Goal: Use online tool/utility: Utilize a website feature to perform a specific function

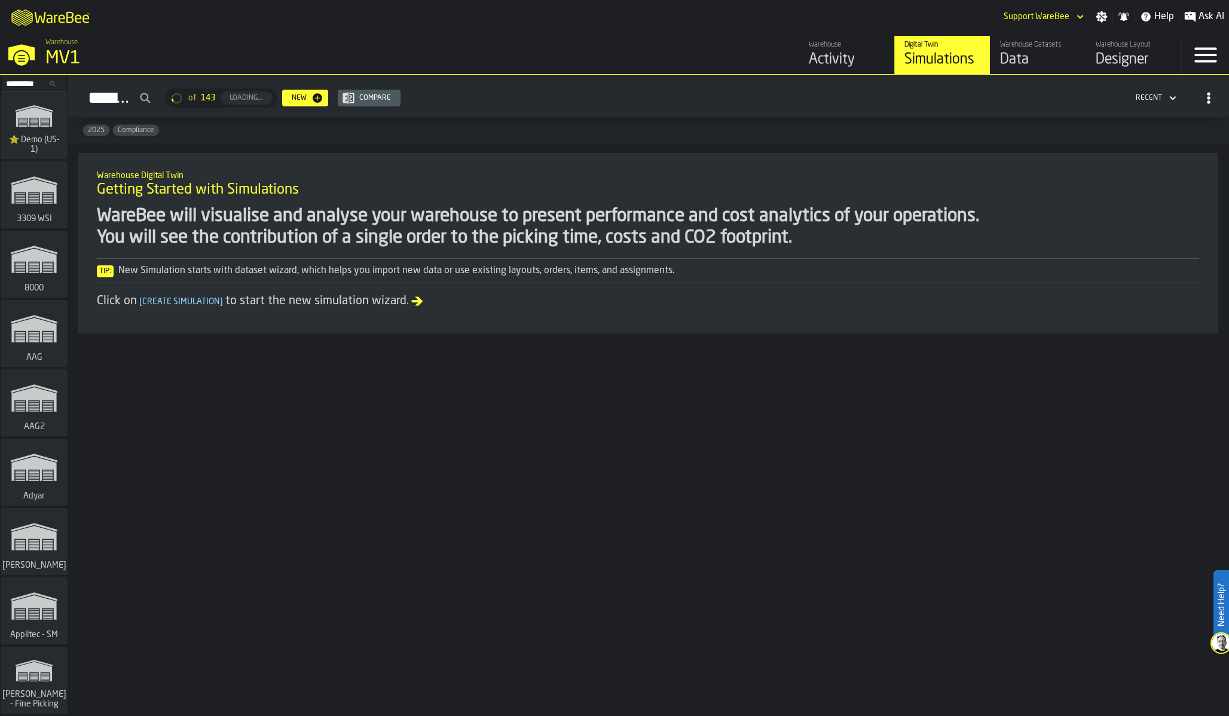
click at [11, 78] on input "Search..." at bounding box center [34, 83] width 62 height 13
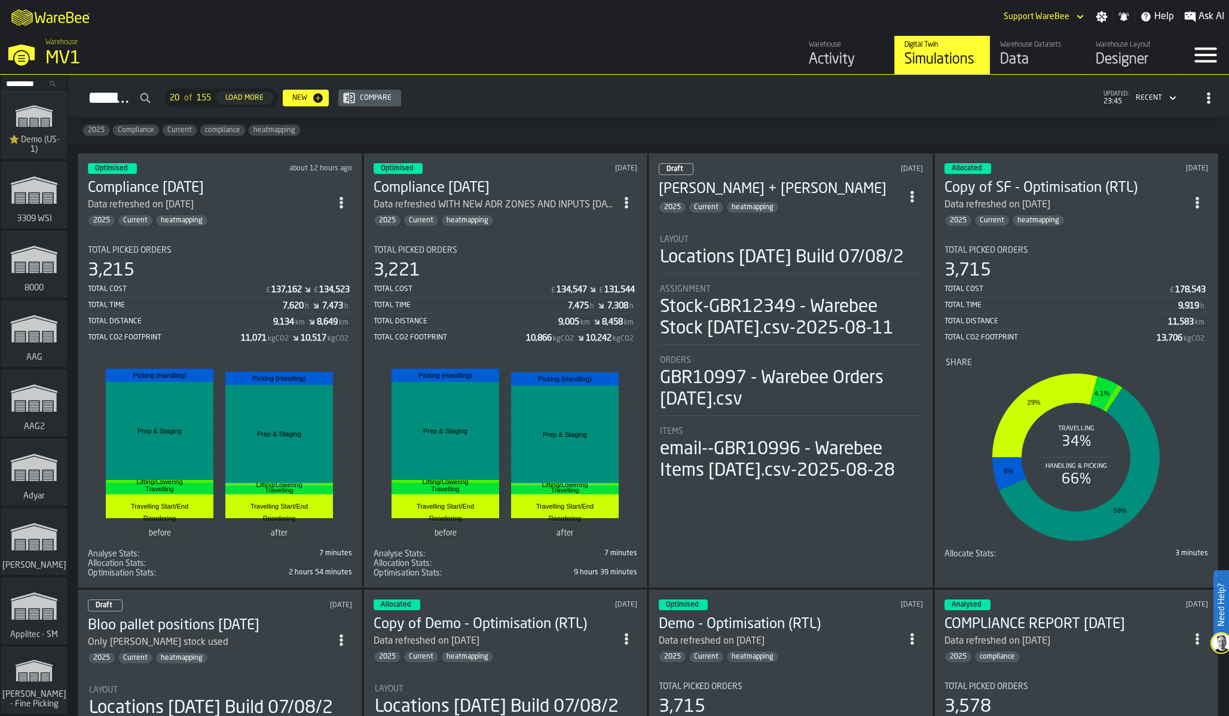
click at [352, 132] on div "2025 Compliance Current compliance heatmapping" at bounding box center [648, 130] width 1161 height 26
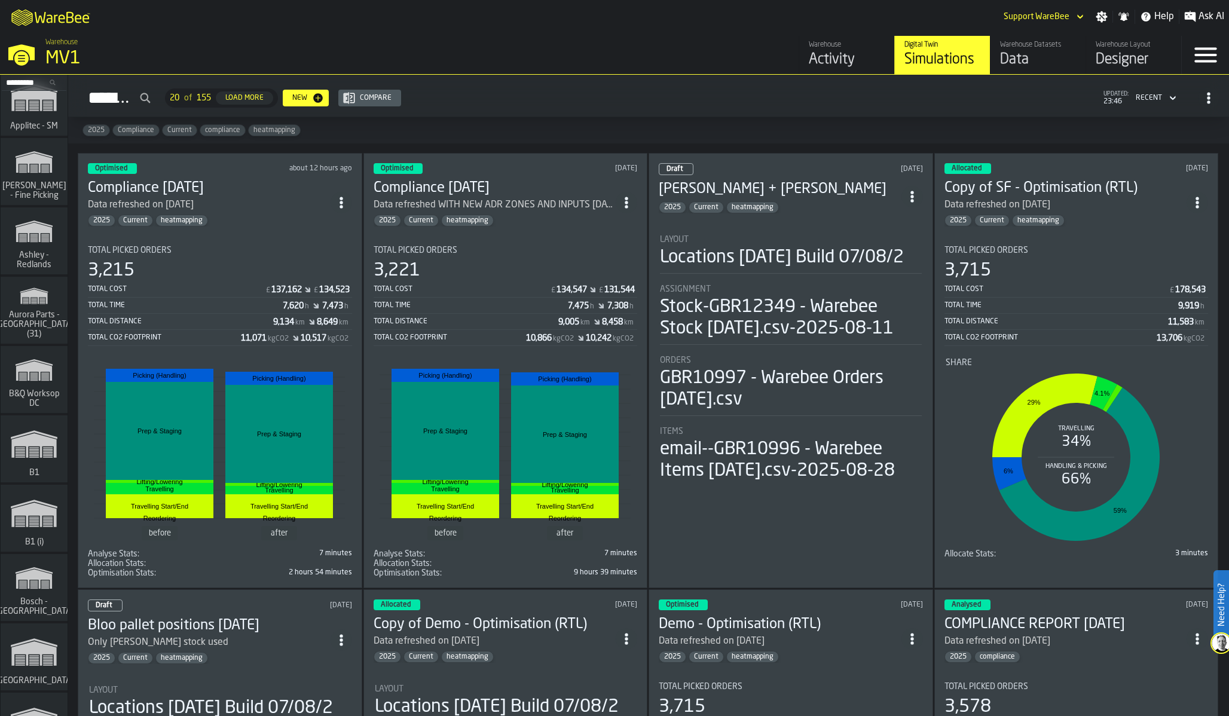
scroll to position [511, 0]
click at [23, 408] on div "B&Q Worksop DC" at bounding box center [34, 377] width 67 height 67
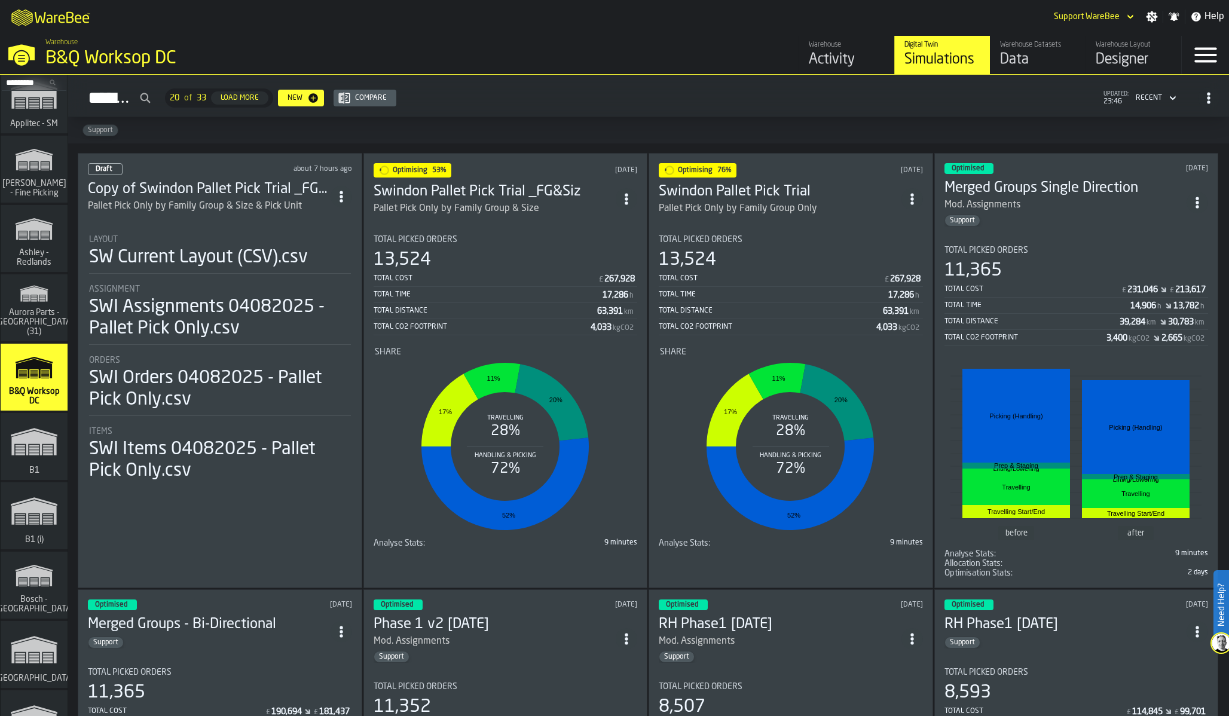
click at [748, 235] on div "Total Picked Orders" at bounding box center [791, 240] width 264 height 10
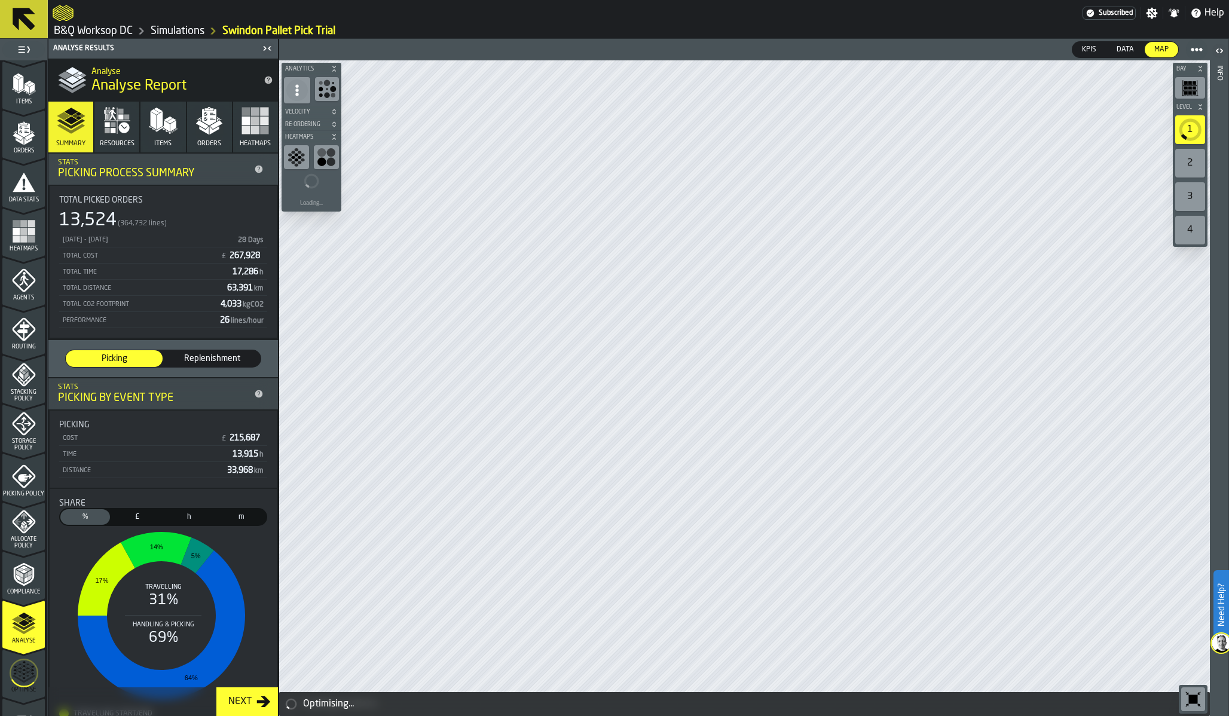
scroll to position [227, 0]
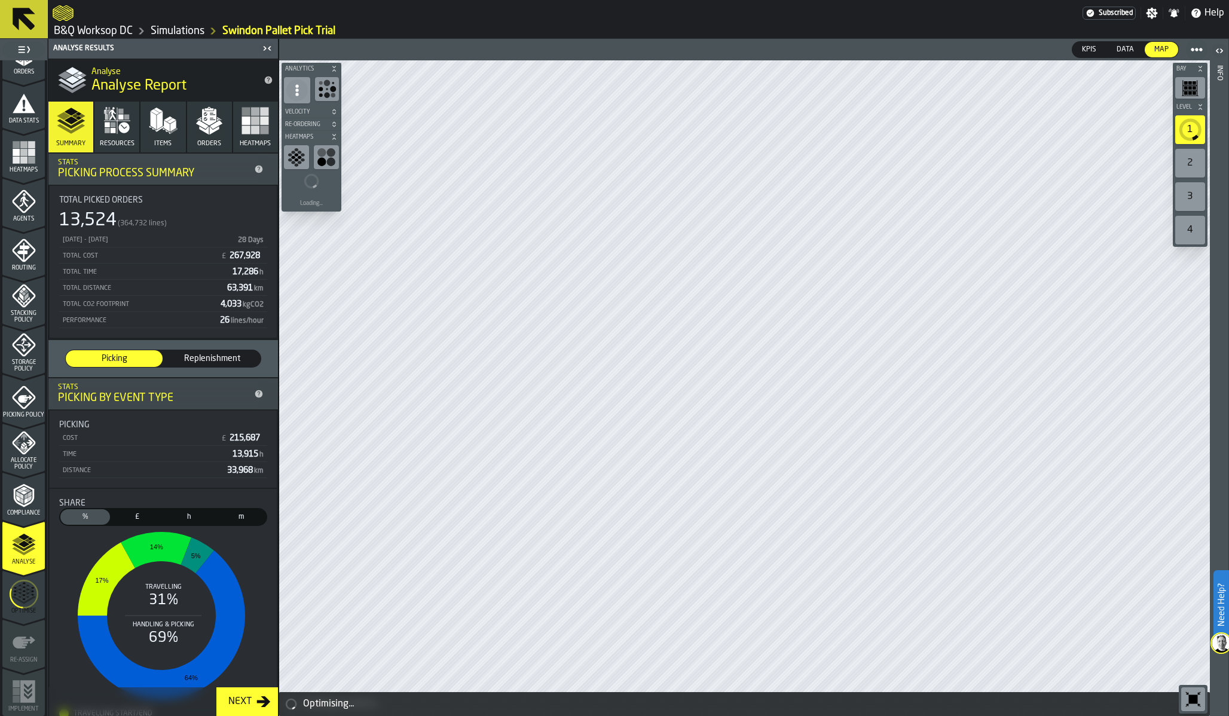
click at [17, 586] on icon "menu Optimise" at bounding box center [24, 594] width 29 height 48
